Goal: Transaction & Acquisition: Purchase product/service

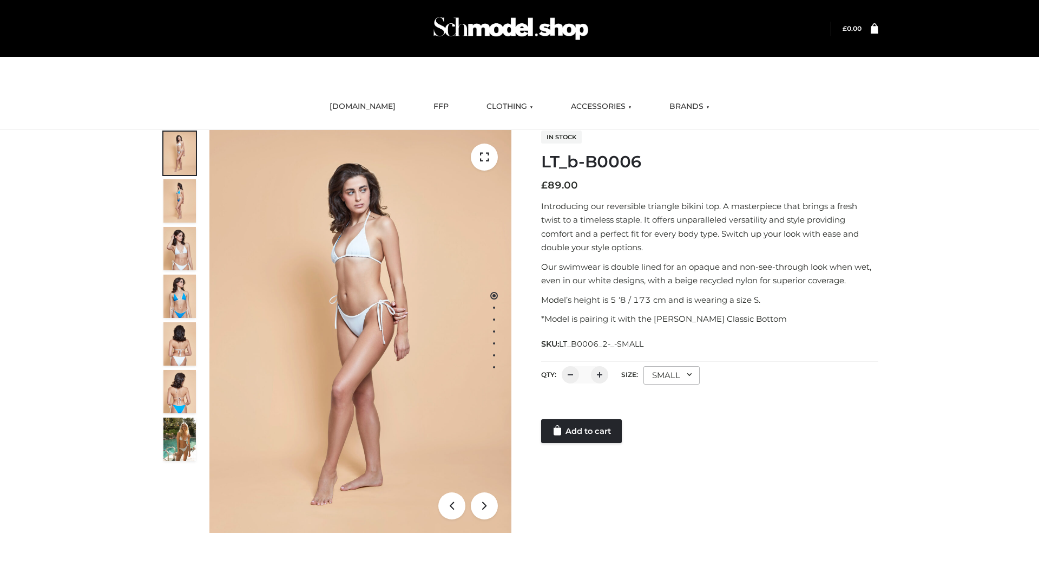
click at [582, 431] on link "Add to cart" at bounding box center [581, 431] width 81 height 24
